Goal: Information Seeking & Learning: Learn about a topic

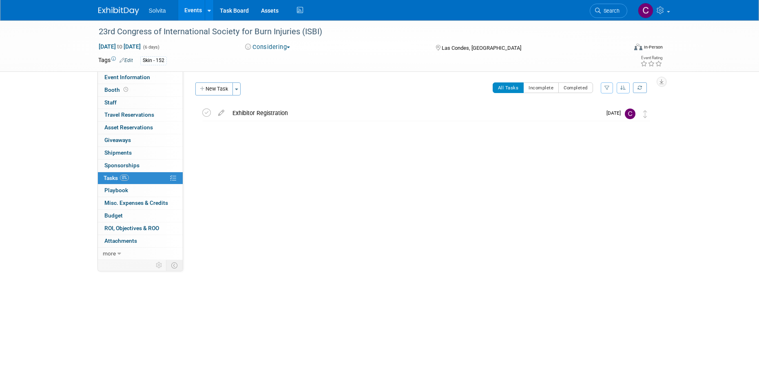
click at [190, 8] on link "Events" at bounding box center [193, 10] width 30 height 20
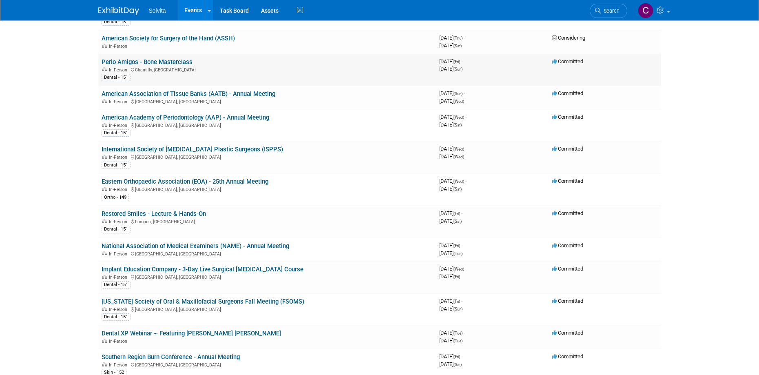
scroll to position [163, 0]
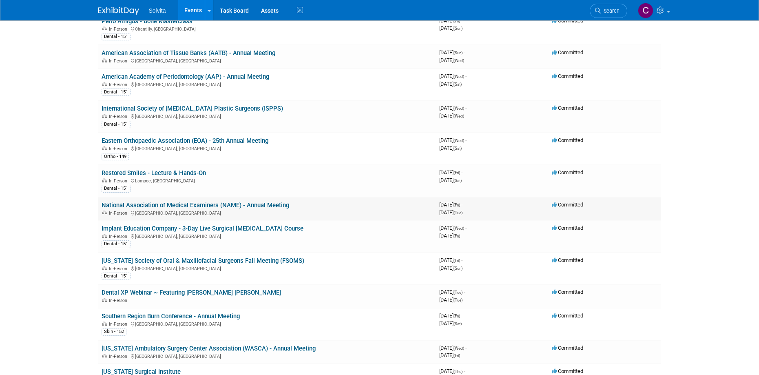
click at [209, 206] on link "National Association of Medical Examiners (NAME) - Annual Meeting" at bounding box center [196, 205] width 188 height 7
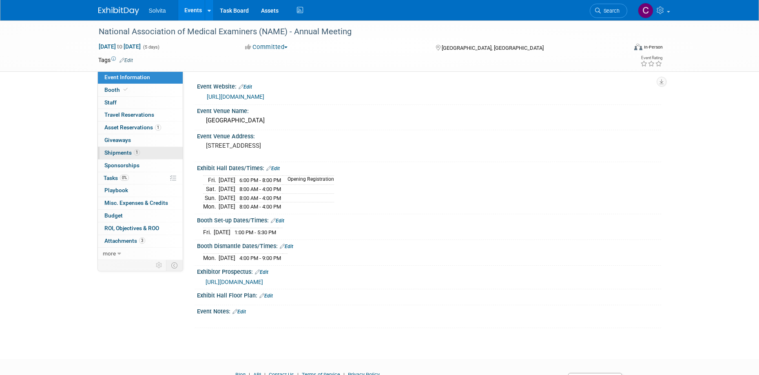
click at [124, 153] on span "Shipments 1" at bounding box center [121, 152] width 35 height 7
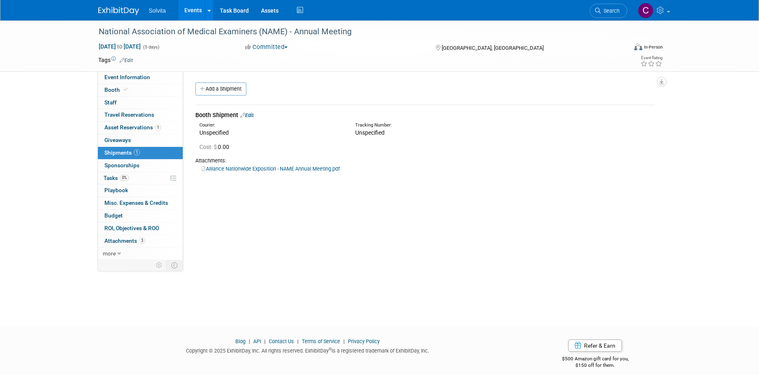
click at [238, 168] on link "Alliance Nationwide Exposition - NAME Annual Meeting.pdf" at bounding box center [271, 169] width 138 height 6
click at [113, 92] on span "Booth" at bounding box center [116, 89] width 25 height 7
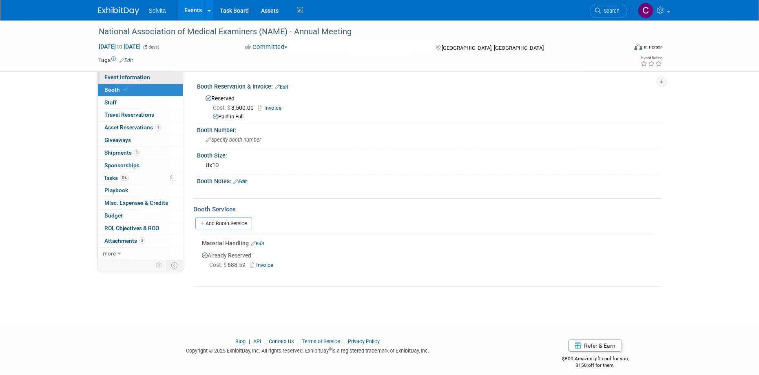
click at [123, 78] on span "Event Information" at bounding box center [127, 77] width 46 height 7
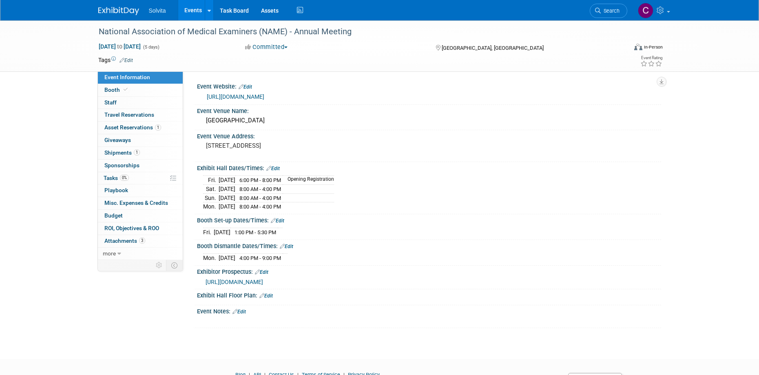
click at [264, 96] on link "[URL][DOMAIN_NAME]" at bounding box center [236, 96] width 58 height 7
click at [118, 88] on span "Booth" at bounding box center [116, 89] width 25 height 7
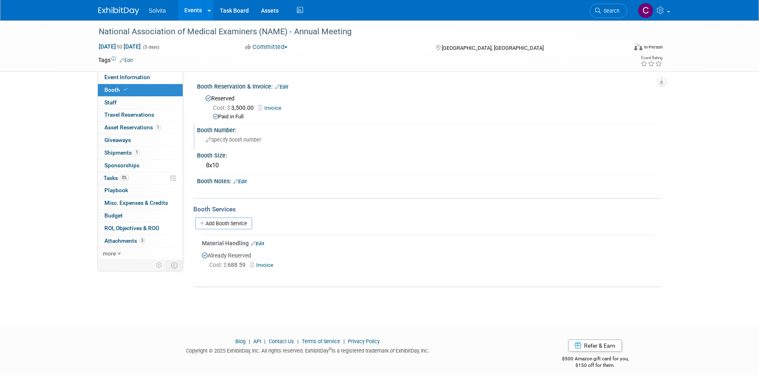
click at [230, 142] on div "Specify booth number" at bounding box center [429, 139] width 452 height 13
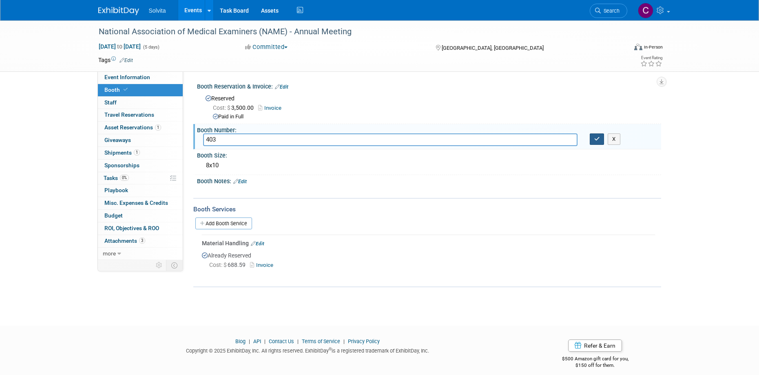
type input "403"
click at [602, 139] on button "button" at bounding box center [597, 138] width 15 height 11
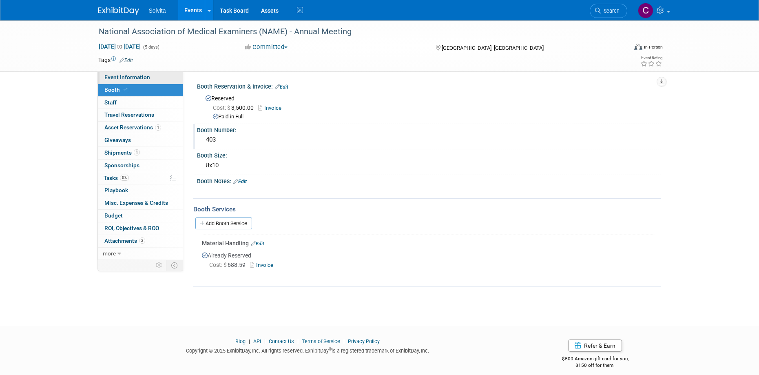
click at [130, 76] on span "Event Information" at bounding box center [127, 77] width 46 height 7
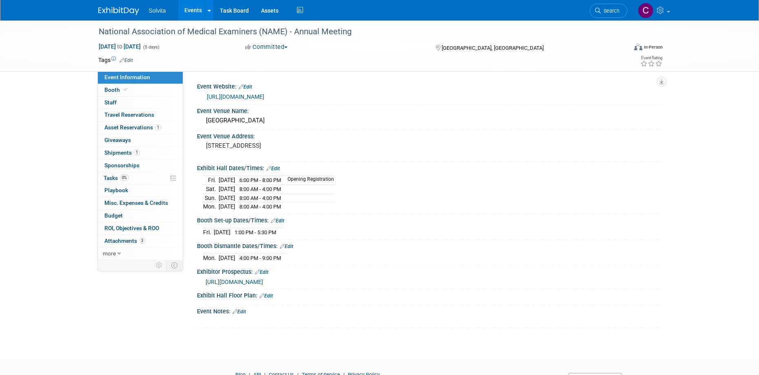
click at [270, 293] on link "Edit" at bounding box center [265, 296] width 13 height 6
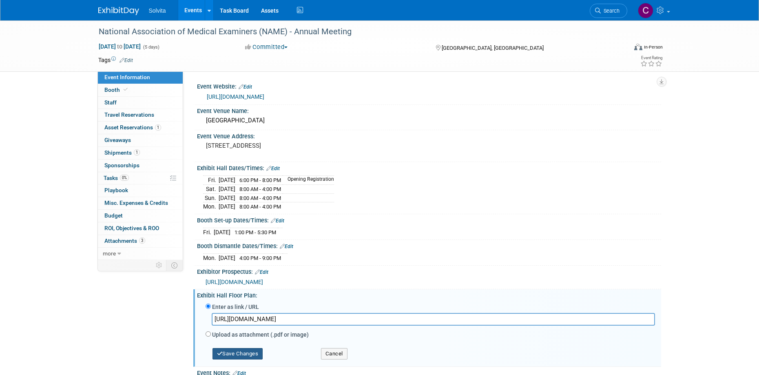
type input "[URL][DOMAIN_NAME]"
click at [248, 348] on button "Save Changes" at bounding box center [238, 353] width 51 height 11
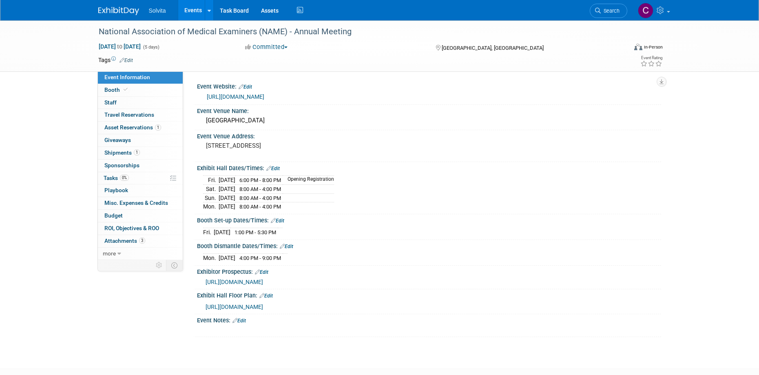
click at [263, 281] on span "[URL][DOMAIN_NAME]" at bounding box center [235, 282] width 58 height 7
click at [263, 96] on link "https://www.thename.org/name2025" at bounding box center [236, 96] width 58 height 7
click at [263, 279] on span "https://www.thename.org/assets/docs/NAME%202025%20Exhibitor%20Prospectus.pdf" at bounding box center [235, 282] width 58 height 7
click at [120, 253] on icon at bounding box center [119, 254] width 4 height 6
click at [117, 178] on span "Tasks 0%" at bounding box center [116, 178] width 25 height 7
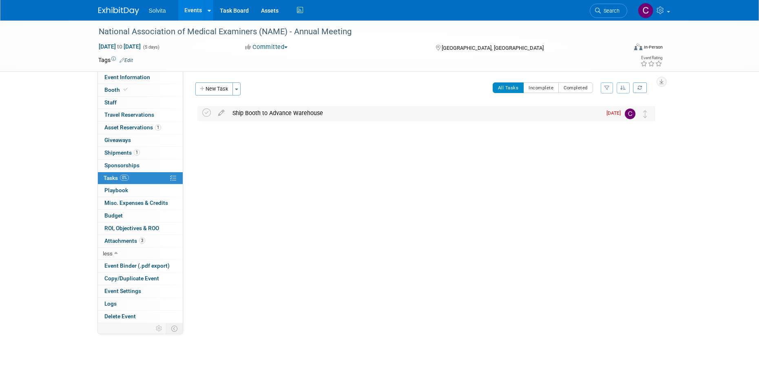
click at [299, 112] on div "Ship Booth to Advance Warehouse" at bounding box center [414, 113] width 373 height 14
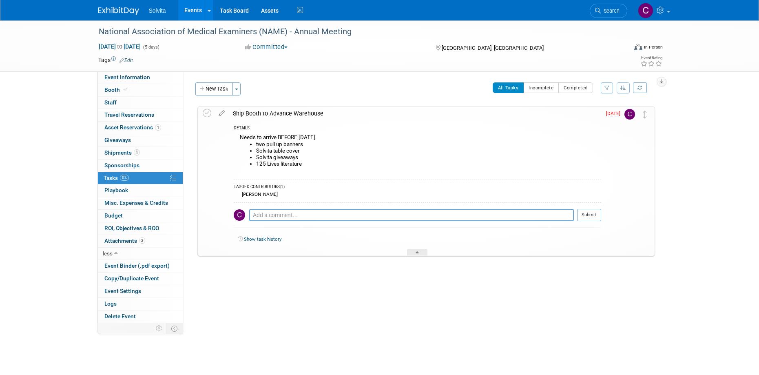
drag, startPoint x: 276, startPoint y: 194, endPoint x: 382, endPoint y: 191, distance: 106.1
click at [382, 191] on div "Celeste Bombick" at bounding box center [418, 194] width 368 height 7
drag, startPoint x: 382, startPoint y: 191, endPoint x: 306, endPoint y: 153, distance: 85.6
click at [306, 153] on li "Solvita table cover" at bounding box center [428, 151] width 345 height 7
click at [206, 114] on icon at bounding box center [207, 113] width 9 height 9
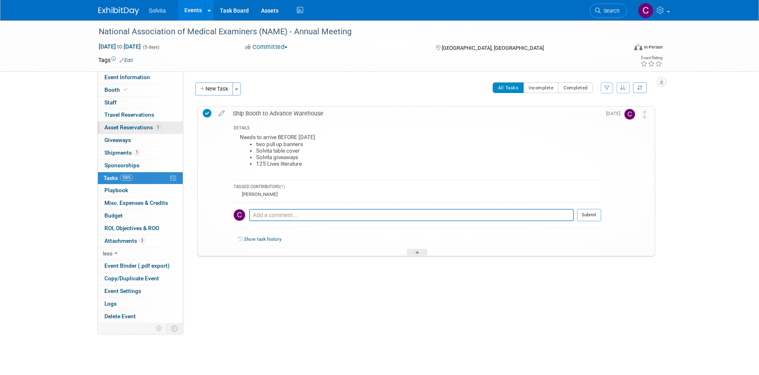
click at [124, 125] on span "Asset Reservations 1" at bounding box center [132, 127] width 57 height 7
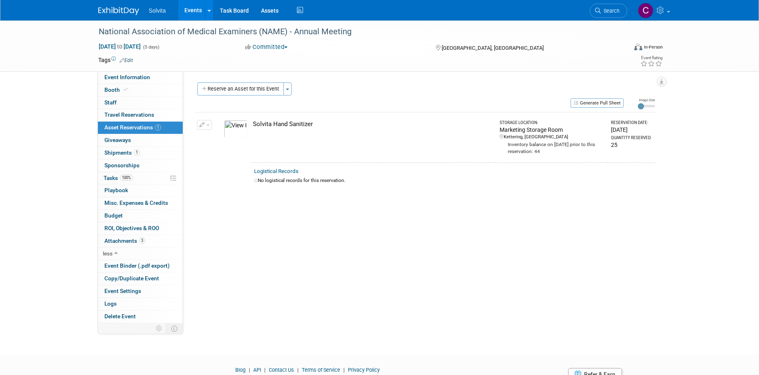
click at [208, 124] on span "button" at bounding box center [207, 125] width 3 height 2
drag, startPoint x: 216, startPoint y: 164, endPoint x: 228, endPoint y: 217, distance: 53.9
click at [228, 217] on div "Event Website: Edit https://www.thename.org/name2025 Event Venue Name: Louisvil…" at bounding box center [422, 197] width 478 height 252
click at [112, 91] on span "Booth" at bounding box center [116, 89] width 25 height 7
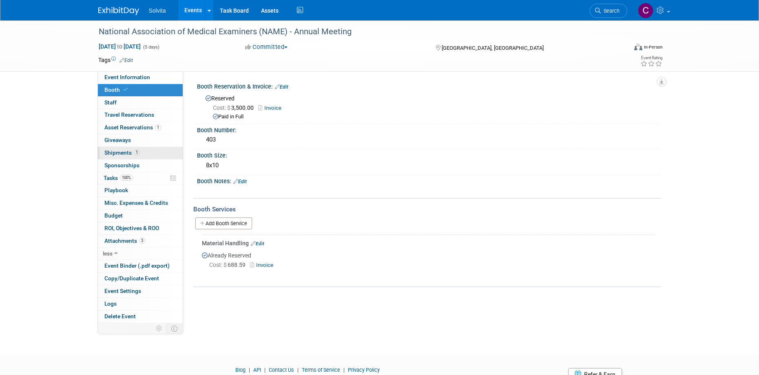
click at [124, 149] on span "Shipments 1" at bounding box center [121, 152] width 35 height 7
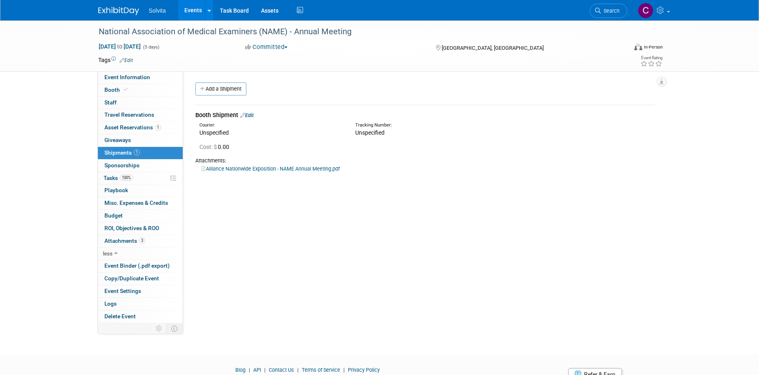
click at [326, 168] on link "Alliance Nationwide Exposition - NAME Annual Meeting.pdf" at bounding box center [271, 169] width 138 height 6
click at [196, 9] on link "Events" at bounding box center [193, 10] width 30 height 20
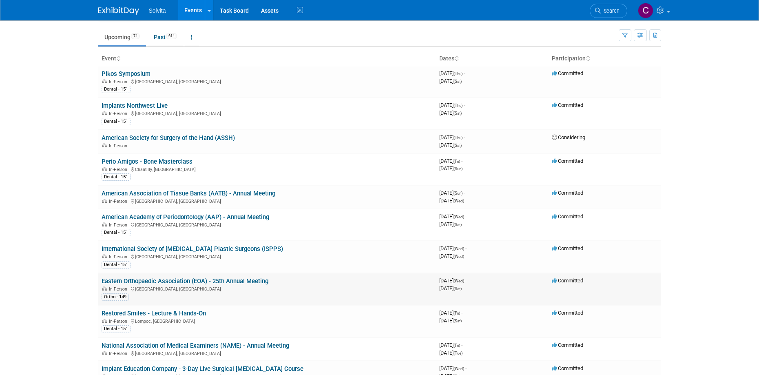
scroll to position [41, 0]
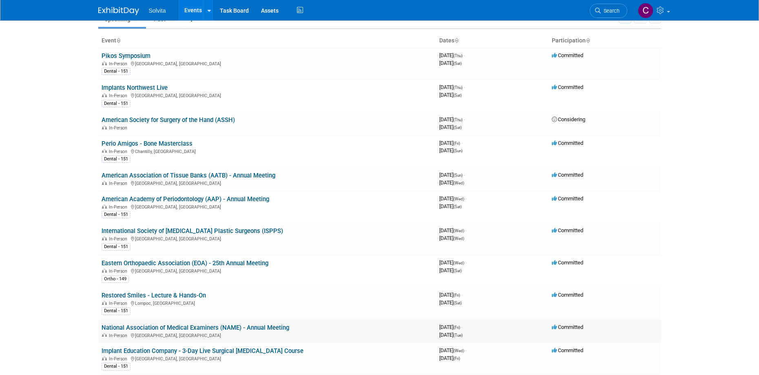
click at [246, 329] on link "National Association of Medical Examiners (NAME) - Annual Meeting" at bounding box center [196, 327] width 188 height 7
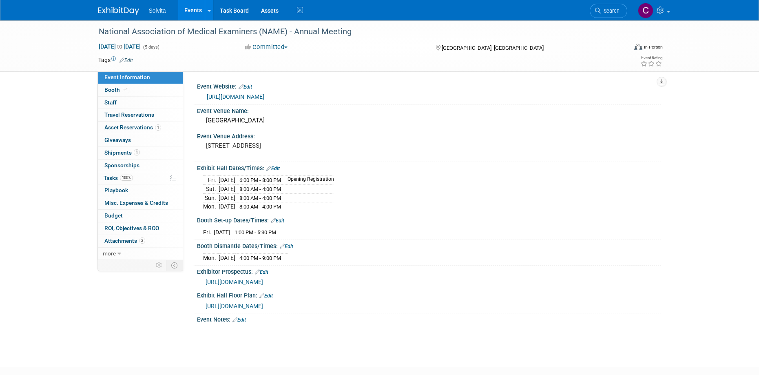
drag, startPoint x: 190, startPoint y: 8, endPoint x: 217, endPoint y: 45, distance: 46.7
click at [190, 8] on link "Events" at bounding box center [193, 10] width 30 height 20
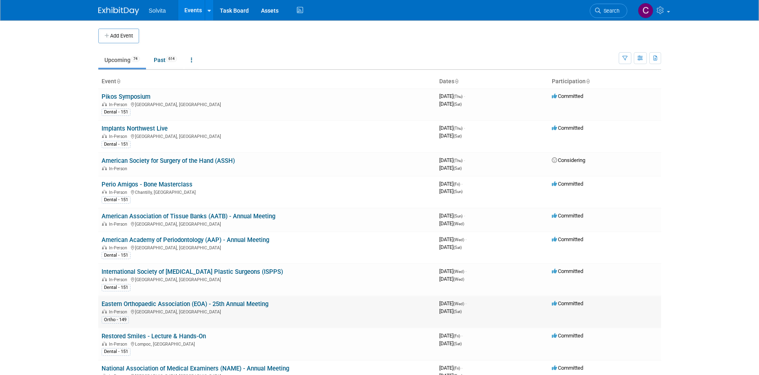
scroll to position [41, 0]
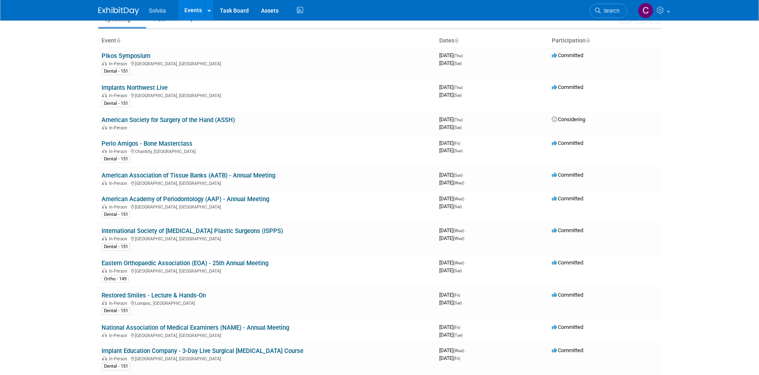
click at [240, 261] on link "Eastern Orthopaedic Association (EOA) - 25th Annual Meeting" at bounding box center [185, 262] width 167 height 7
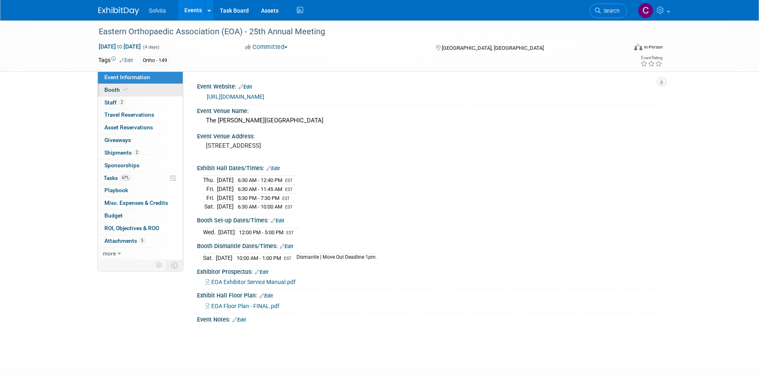
click at [114, 90] on span "Booth" at bounding box center [116, 89] width 25 height 7
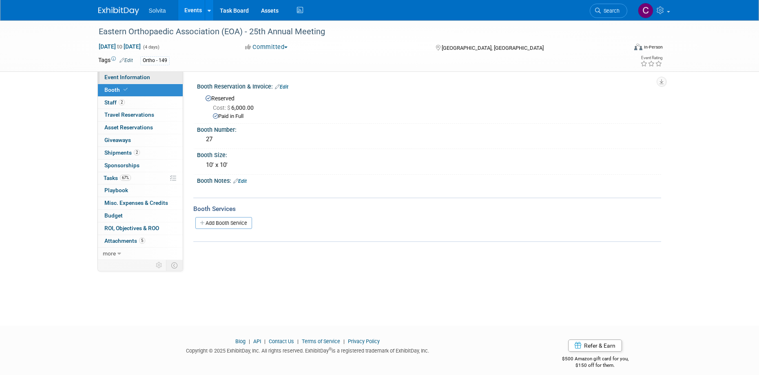
click at [114, 79] on span "Event Information" at bounding box center [127, 77] width 46 height 7
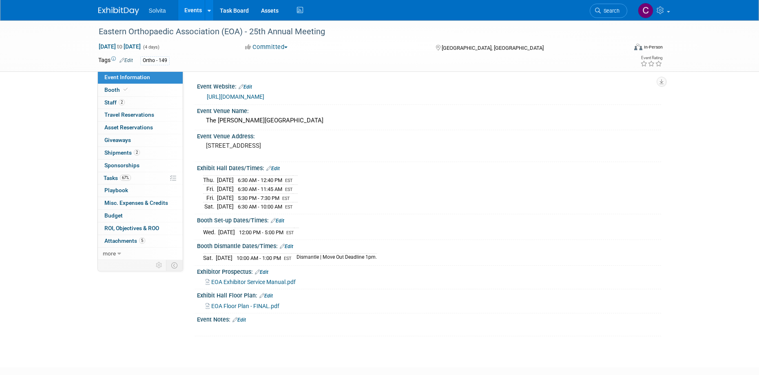
click at [257, 304] on span "EOA Floor Plan - FINAL.pdf" at bounding box center [245, 306] width 68 height 7
drag, startPoint x: 117, startPoint y: 88, endPoint x: 140, endPoint y: 99, distance: 26.3
click at [117, 88] on span "Booth" at bounding box center [116, 89] width 25 height 7
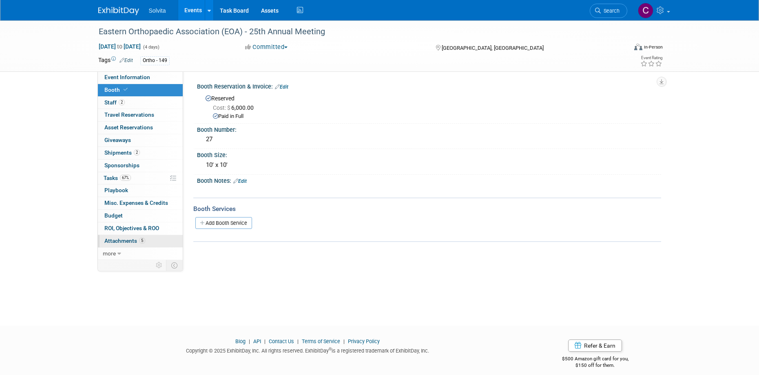
click at [131, 238] on span "Attachments 5" at bounding box center [124, 240] width 41 height 7
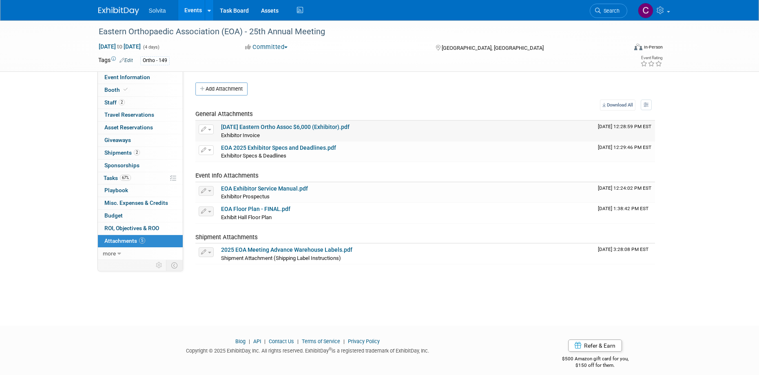
click at [330, 126] on link "04.14.25 Eastern Ortho Assoc $6,000 (Exhibitor).pdf" at bounding box center [285, 127] width 128 height 7
click at [113, 101] on span "Staff 2" at bounding box center [114, 102] width 20 height 7
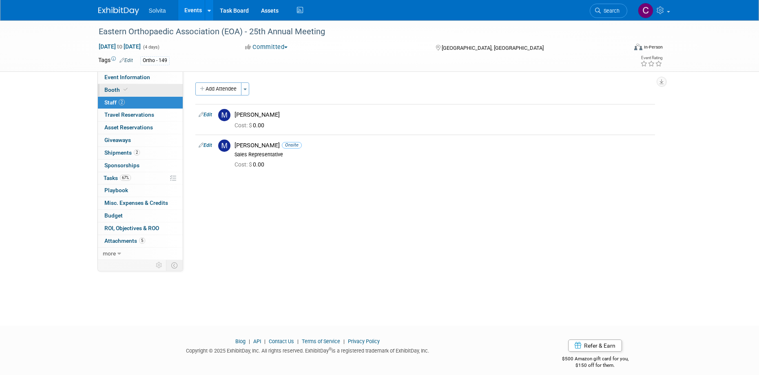
click at [111, 89] on span "Booth" at bounding box center [116, 89] width 25 height 7
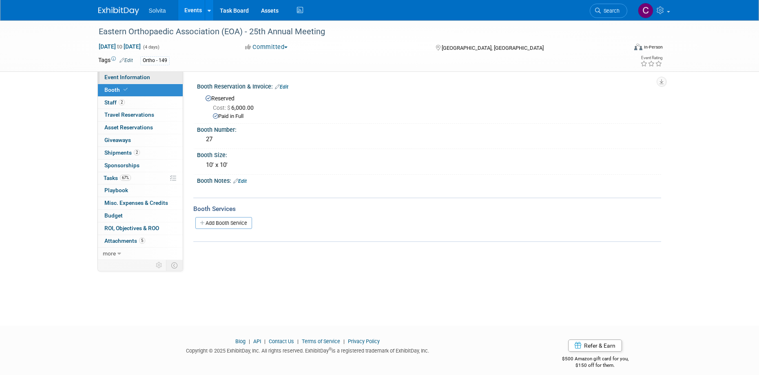
click at [129, 75] on span "Event Information" at bounding box center [127, 77] width 46 height 7
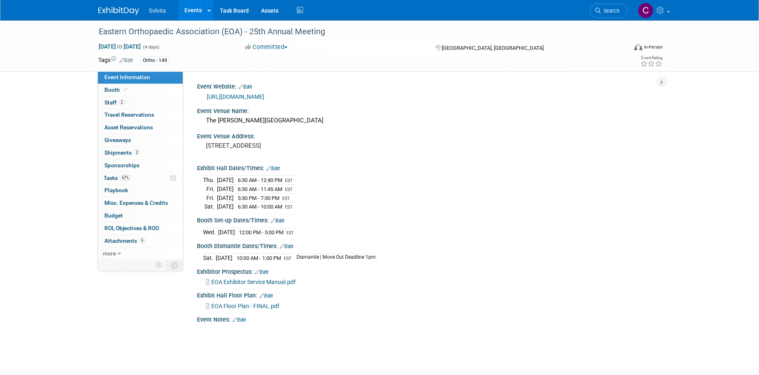
click at [264, 94] on link "https://eoa.memberclicks.net/2025-annual-meeting" at bounding box center [236, 96] width 58 height 7
click at [109, 102] on span "Staff 2" at bounding box center [114, 102] width 20 height 7
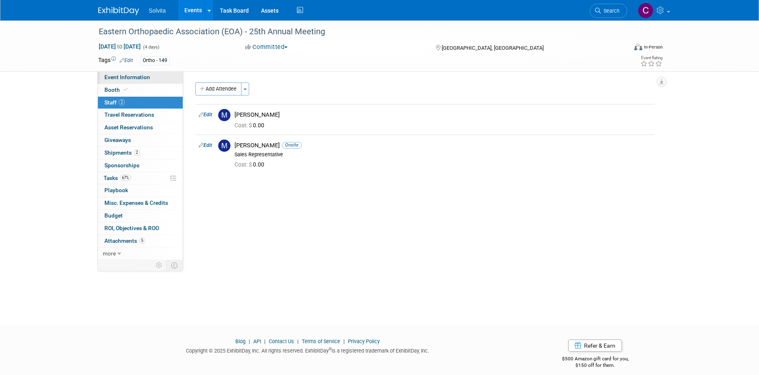
click at [120, 78] on span "Event Information" at bounding box center [127, 77] width 46 height 7
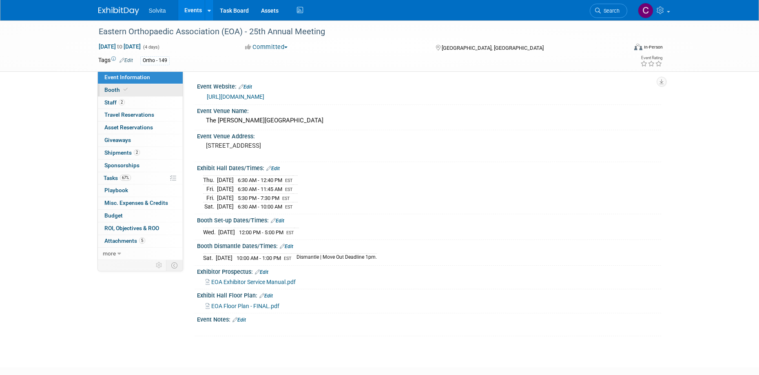
click at [117, 90] on span "Booth" at bounding box center [116, 89] width 25 height 7
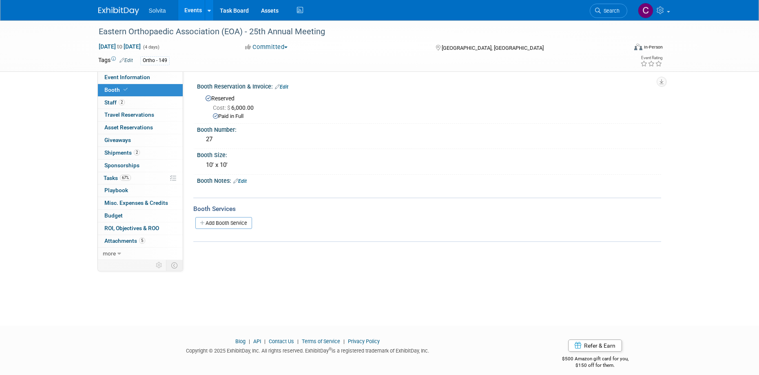
click at [195, 10] on link "Events" at bounding box center [193, 10] width 30 height 20
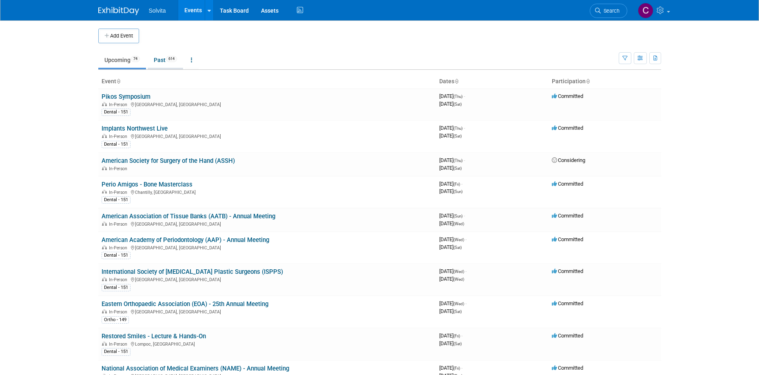
click at [156, 59] on link "Past 614" at bounding box center [165, 60] width 35 height 16
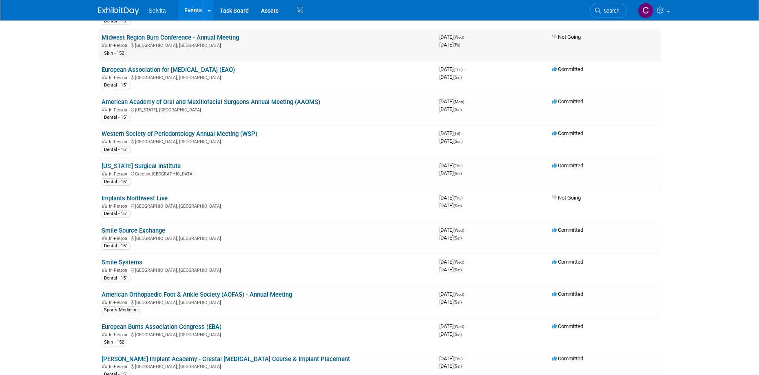
scroll to position [245, 0]
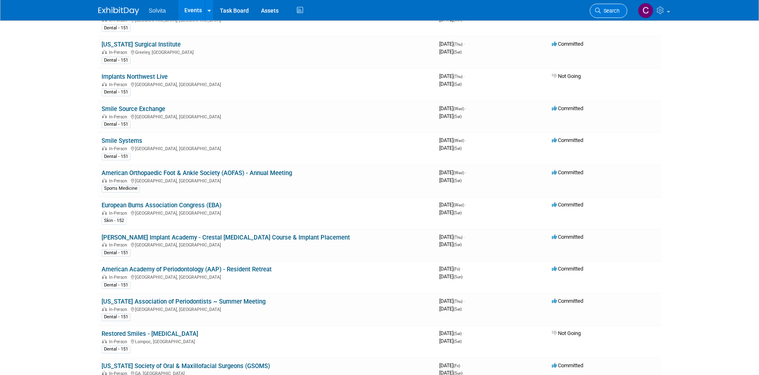
click at [609, 8] on span "Search" at bounding box center [610, 11] width 19 height 6
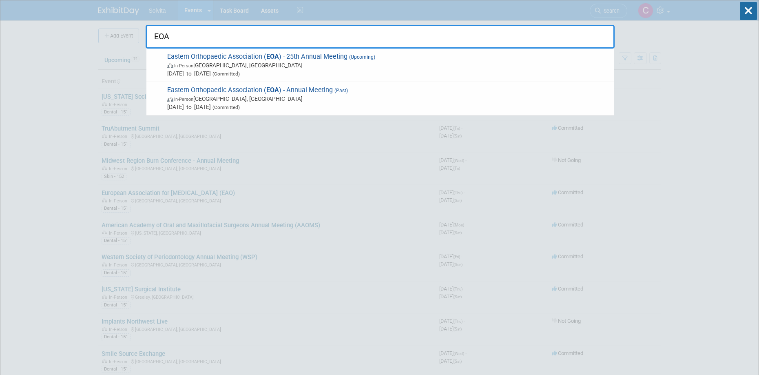
drag, startPoint x: 211, startPoint y: 36, endPoint x: 142, endPoint y: 30, distance: 69.6
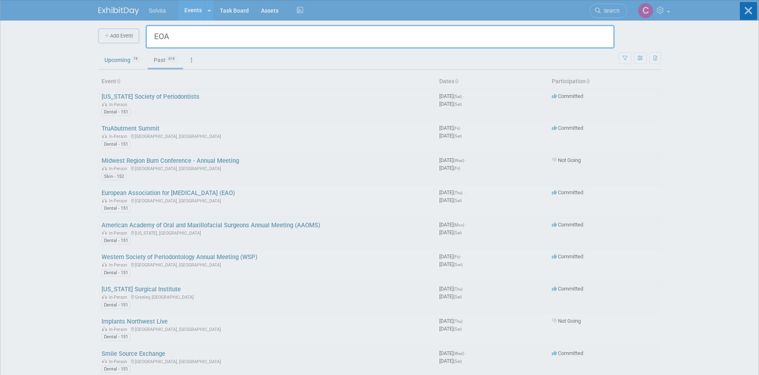
type input "E"
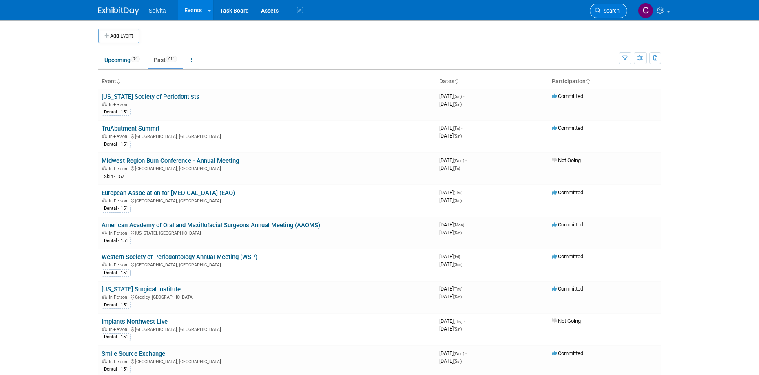
click at [611, 11] on span "Search" at bounding box center [610, 11] width 19 height 6
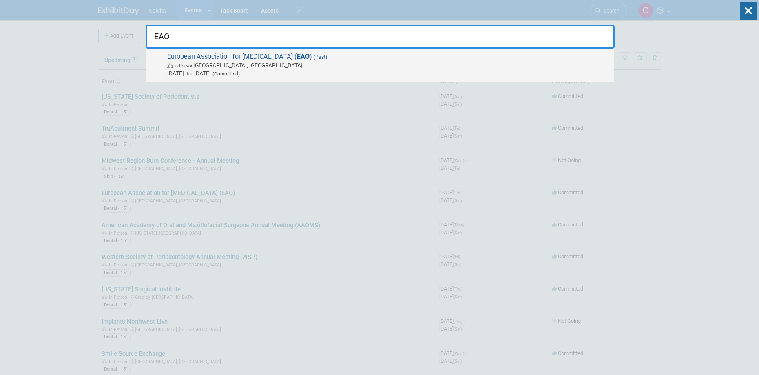
type input "EAO"
click at [291, 55] on span "European Association for [MEDICAL_DATA] ( EAO ) (Past) In-Person [GEOGRAPHIC_DA…" at bounding box center [387, 65] width 445 height 25
